Goal: Complete application form

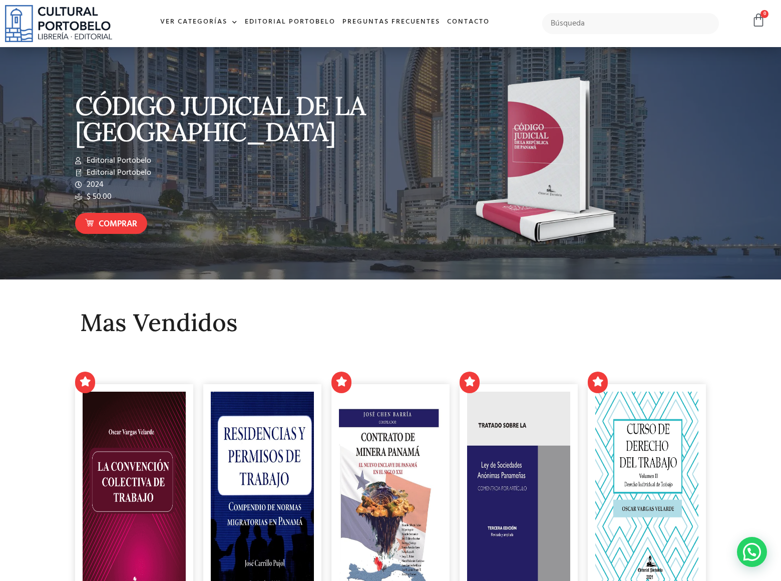
scroll to position [4246, 0]
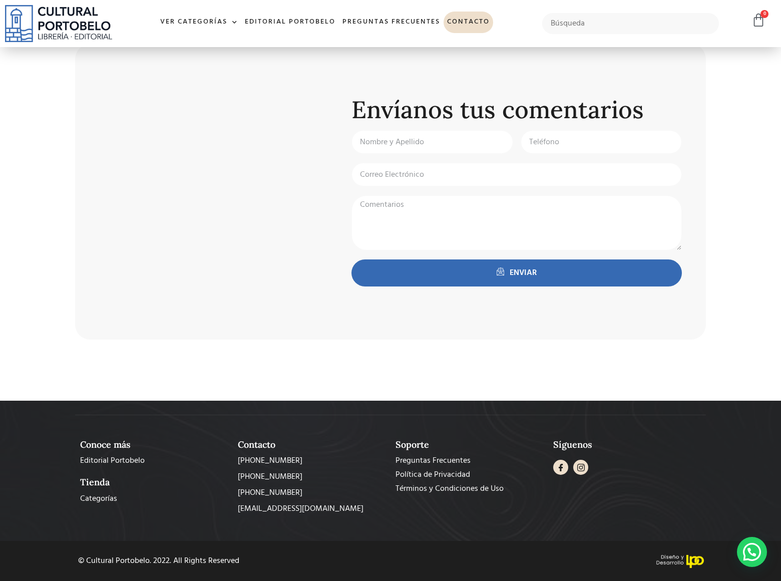
scroll to position [336, 0]
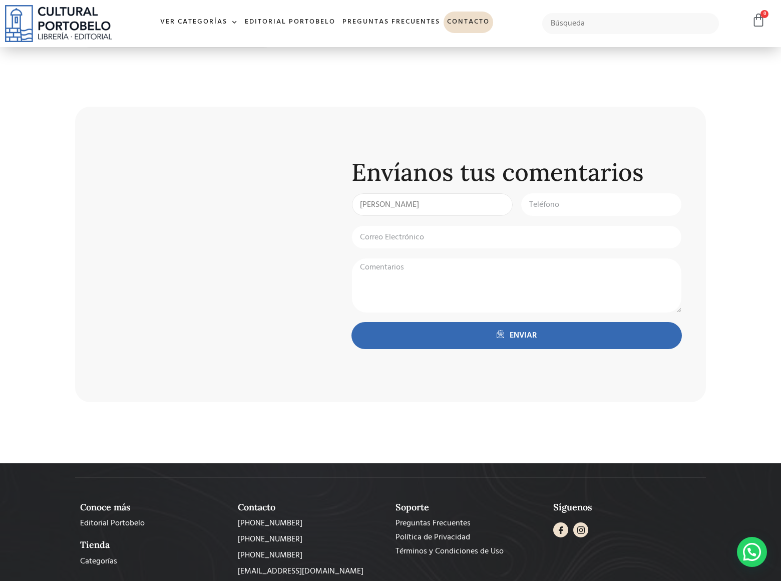
type input "Gary"
type input "8054002077"
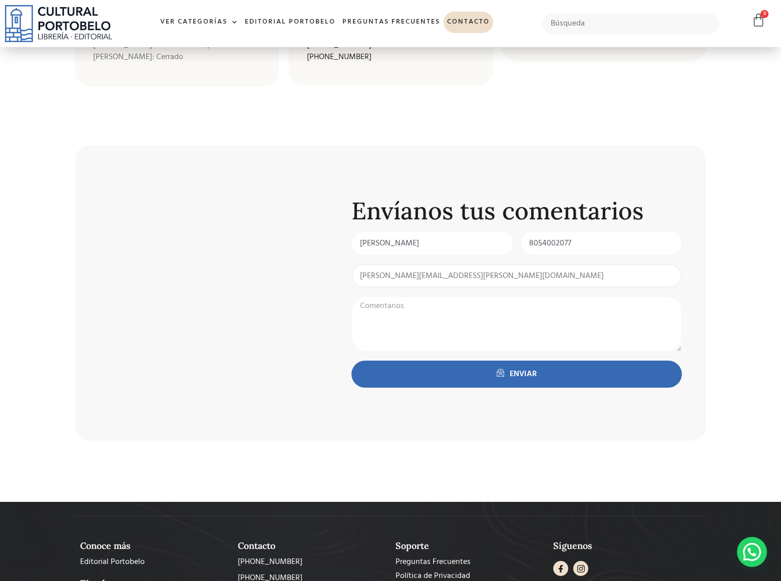
type input "gary.charles@dominatebanners.com"
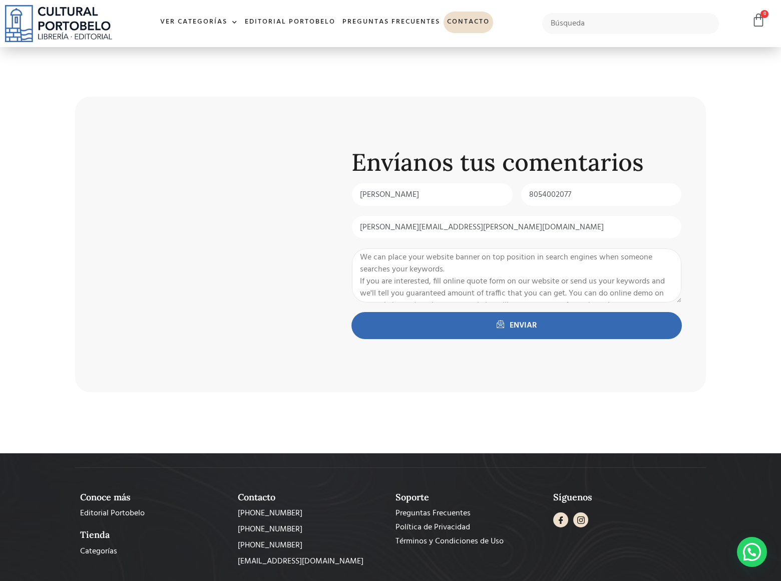
scroll to position [10, 0]
type textarea "We can place your website banner on top position in search engines when someone…"
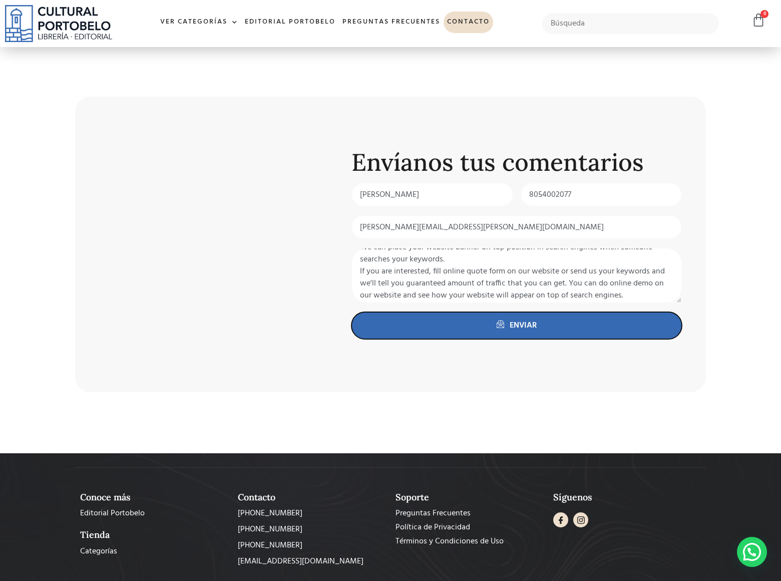
click at [517, 332] on span "ENVIAR" at bounding box center [523, 326] width 27 height 12
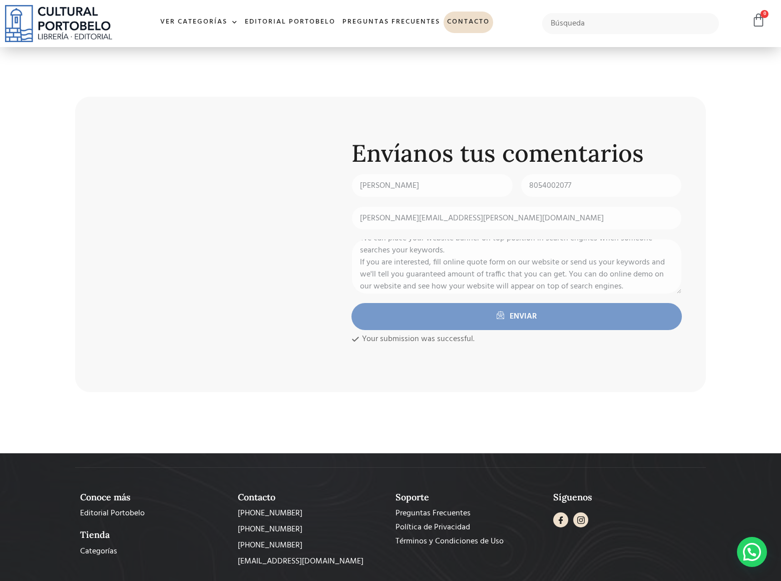
scroll to position [0, 0]
